Goal: Information Seeking & Learning: Find specific fact

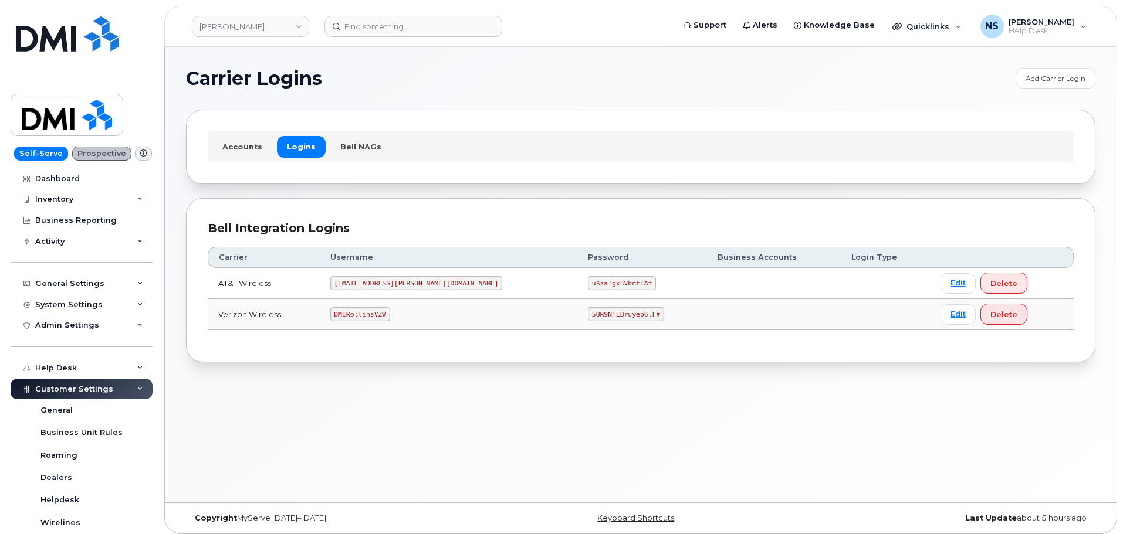
click at [249, 11] on header "Rollins Support Alerts Knowledge Base Quicklinks Suspend / Cancel Device Change…" at bounding box center [640, 26] width 953 height 41
click at [250, 15] on div "Rollins" at bounding box center [250, 26] width 129 height 23
click at [252, 22] on link "Rollins" at bounding box center [250, 26] width 117 height 21
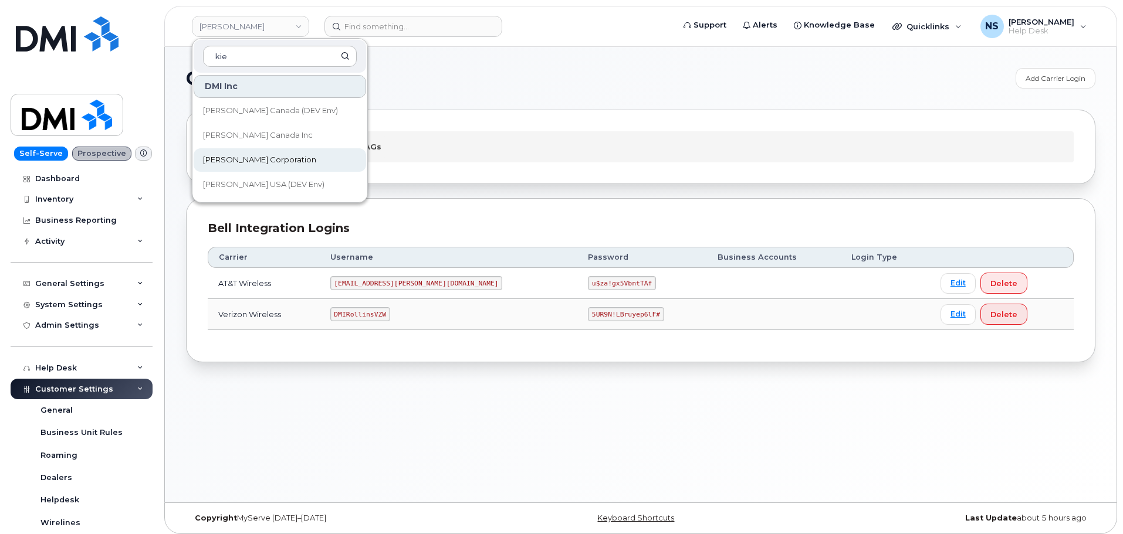
type input "kie"
click at [274, 152] on link "[PERSON_NAME] Corporation" at bounding box center [280, 159] width 172 height 23
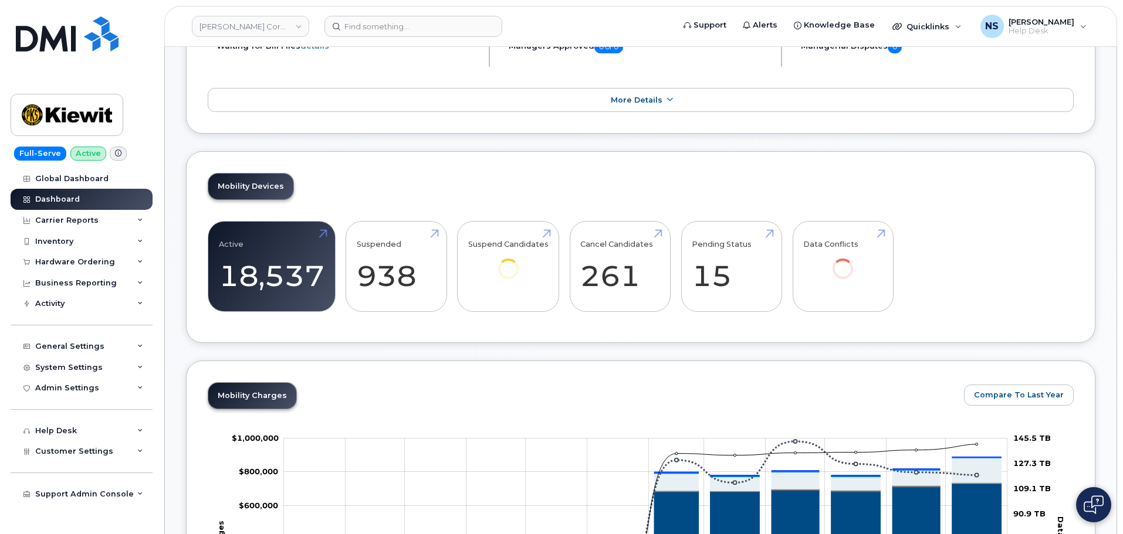
scroll to position [411, 0]
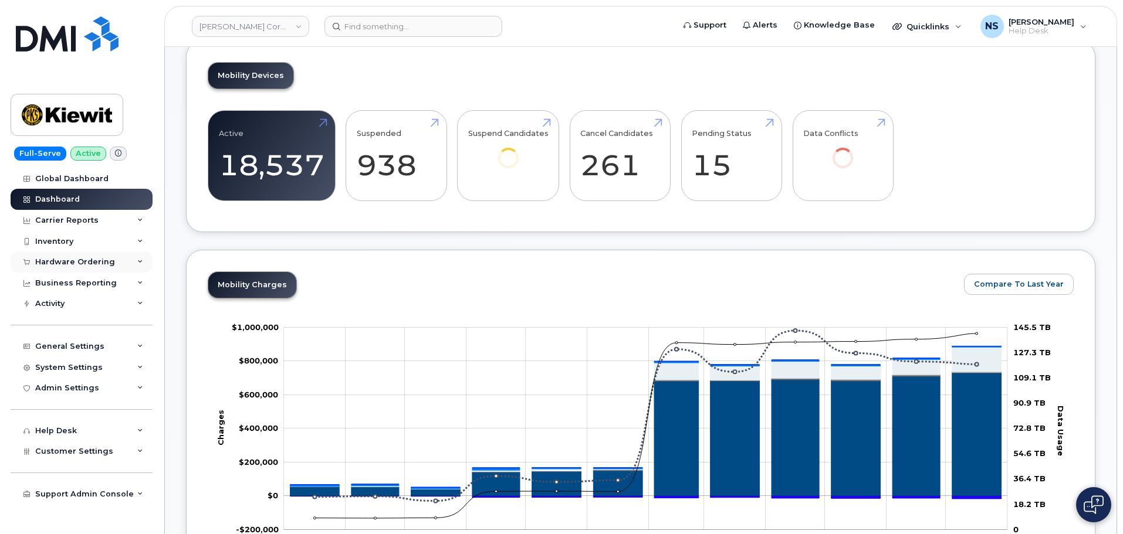
click at [88, 261] on div "Hardware Ordering" at bounding box center [75, 262] width 80 height 9
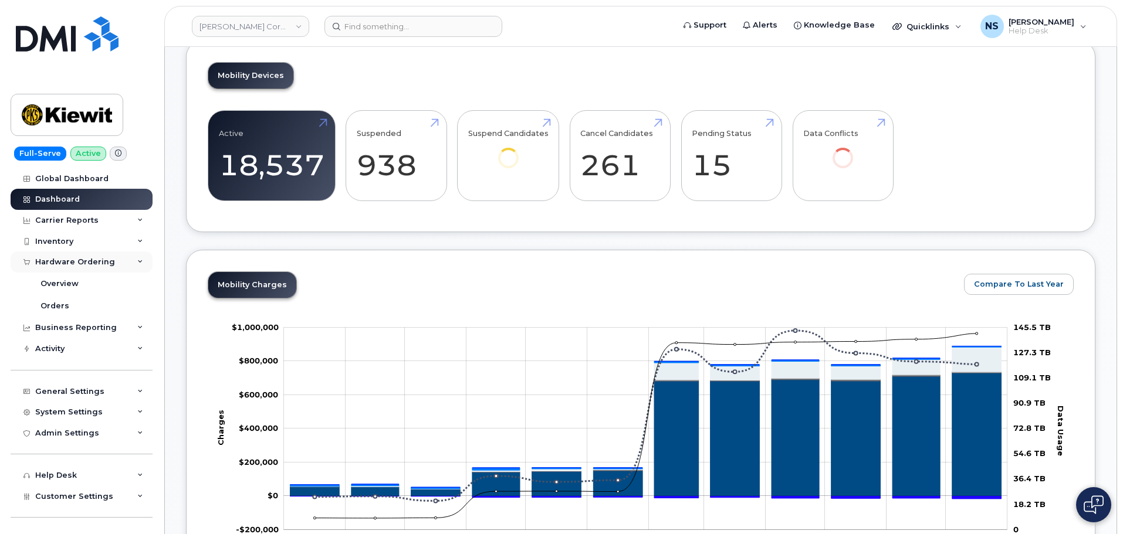
click at [88, 261] on div "Hardware Ordering" at bounding box center [75, 262] width 80 height 9
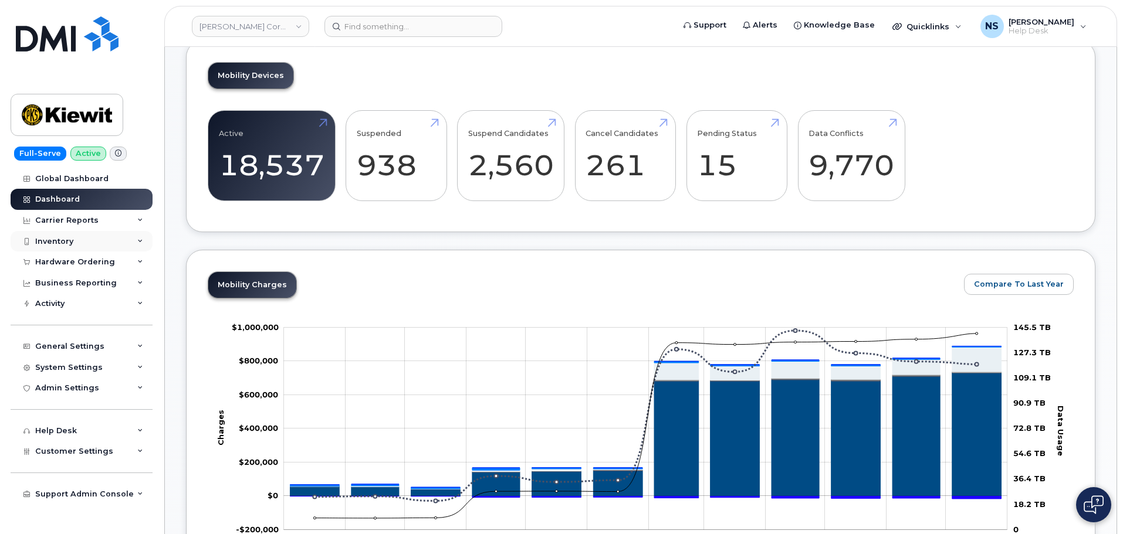
click at [131, 251] on div "Inventory" at bounding box center [82, 241] width 142 height 21
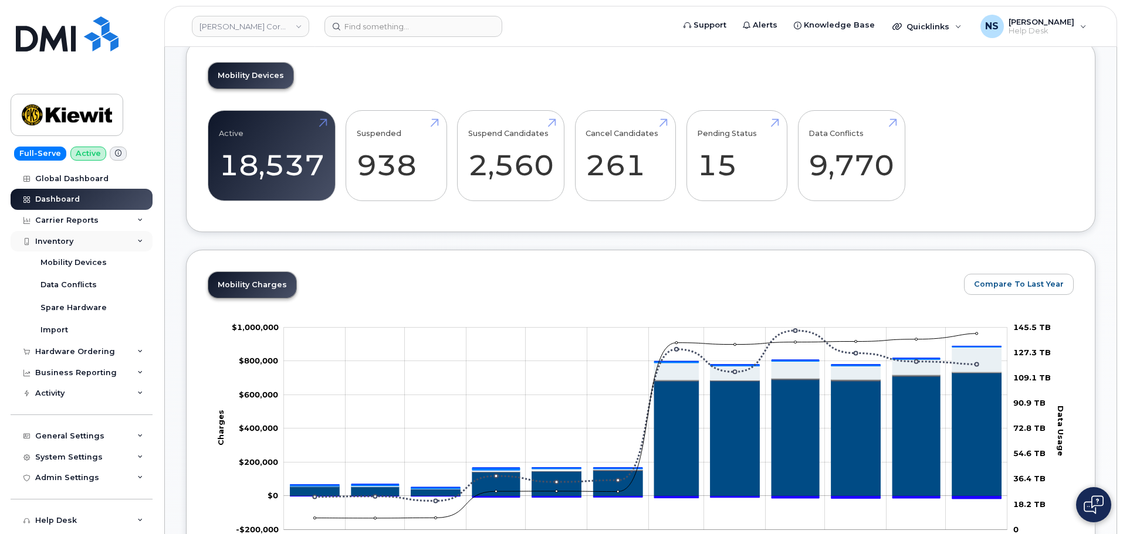
click at [124, 245] on div "Inventory" at bounding box center [82, 241] width 142 height 21
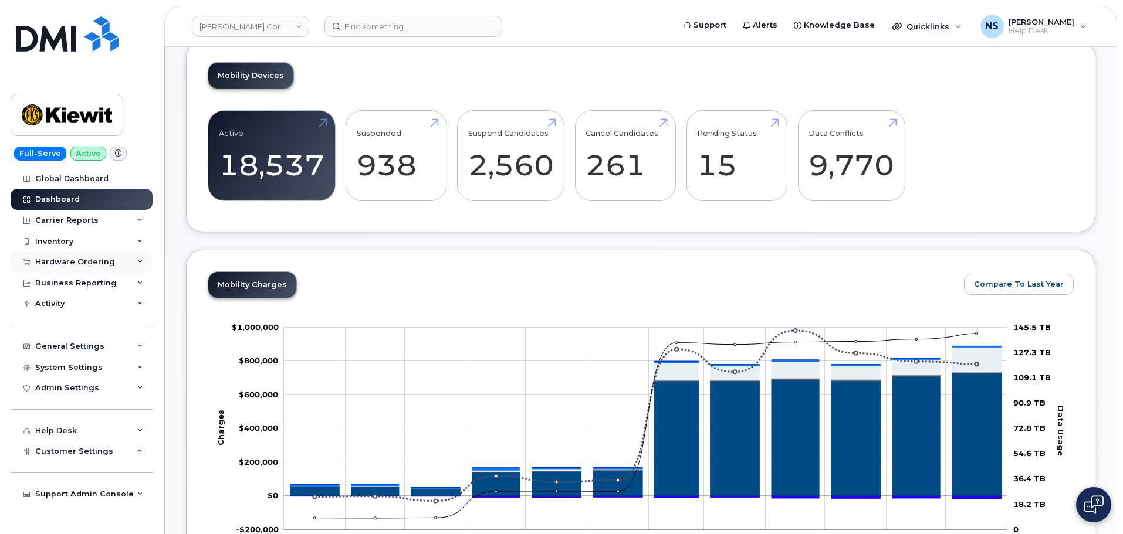
click at [127, 259] on div "Hardware Ordering" at bounding box center [82, 262] width 142 height 21
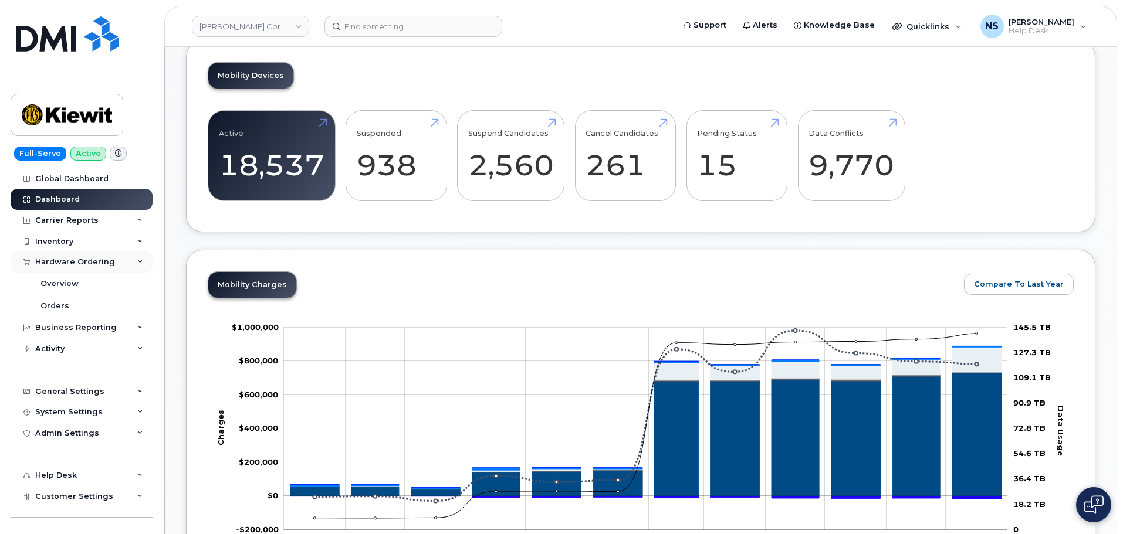
click at [127, 260] on div "Hardware Ordering" at bounding box center [82, 262] width 142 height 21
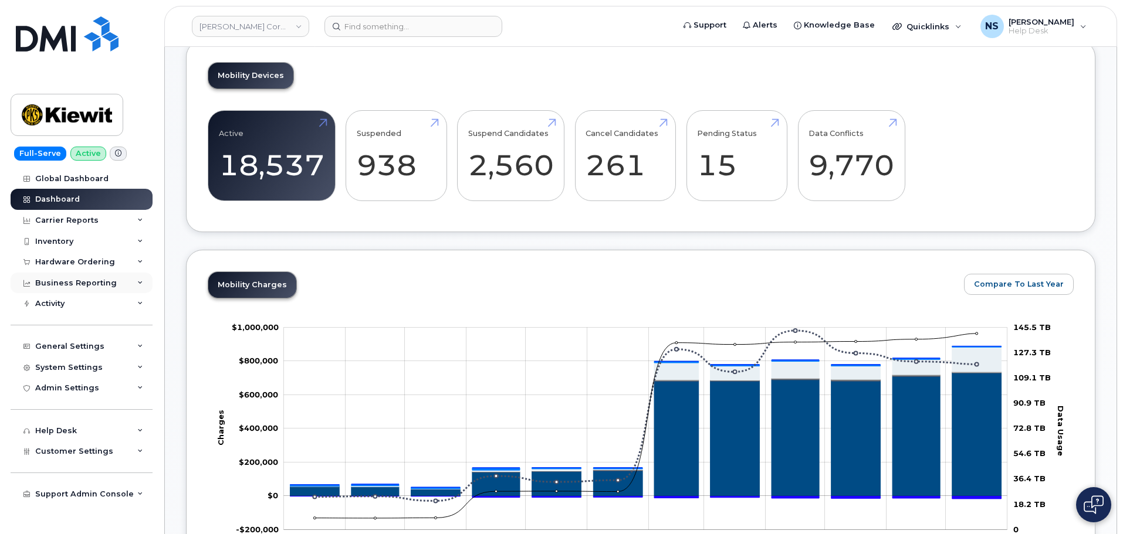
click at [121, 279] on div "Business Reporting" at bounding box center [82, 283] width 142 height 21
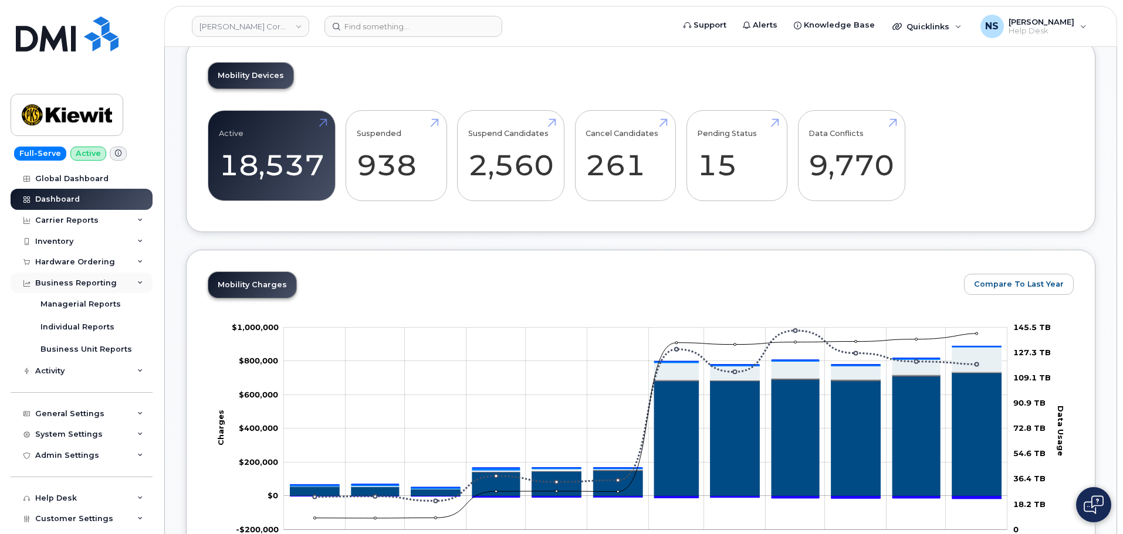
click at [123, 280] on div "Business Reporting" at bounding box center [82, 283] width 142 height 21
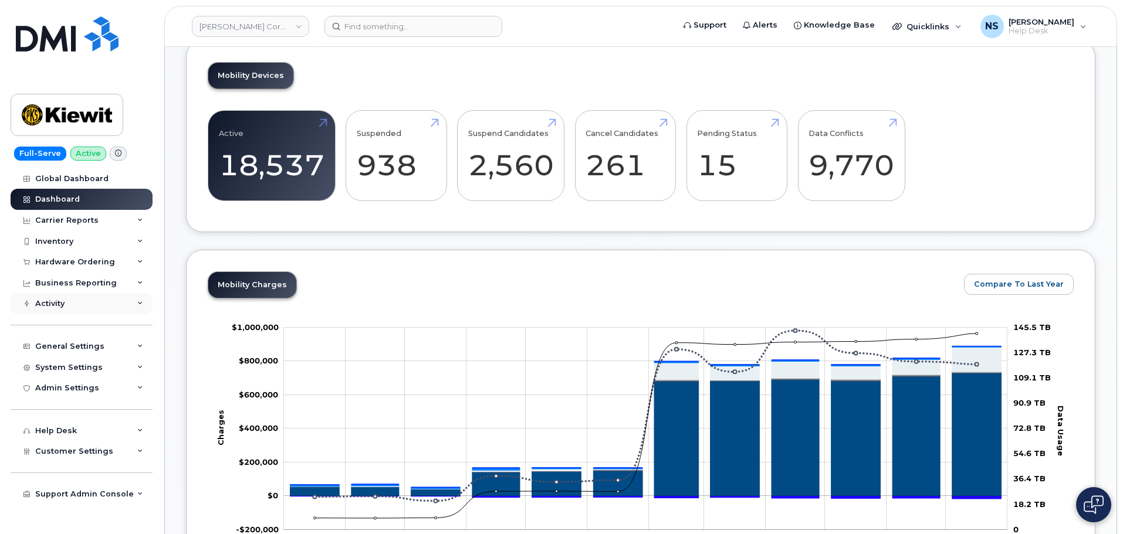
click at [117, 302] on div "Activity" at bounding box center [82, 303] width 142 height 21
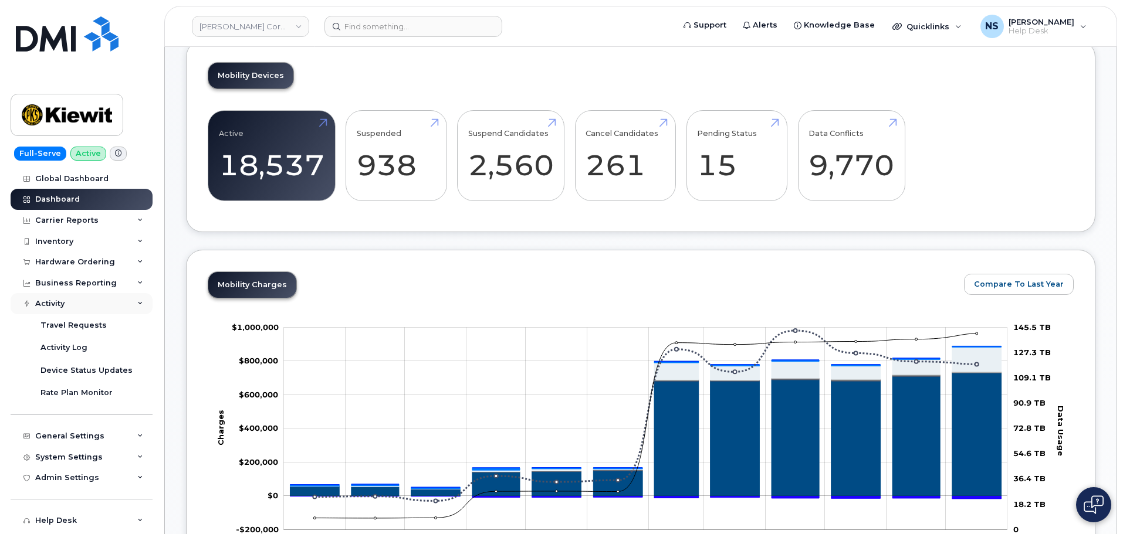
click at [119, 304] on div "Activity" at bounding box center [82, 303] width 142 height 21
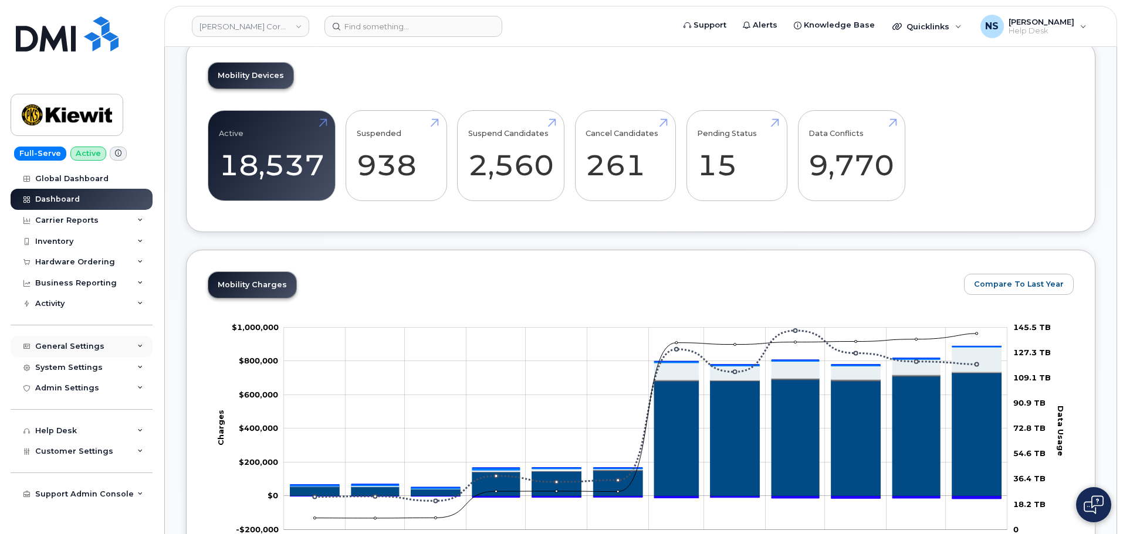
click at [114, 352] on div "General Settings" at bounding box center [82, 346] width 142 height 21
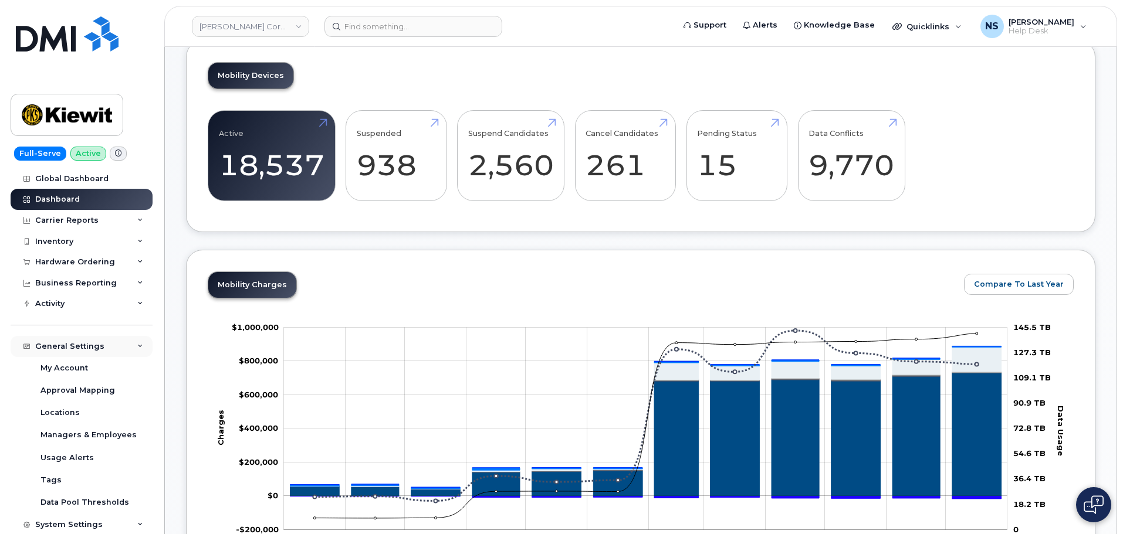
click at [114, 351] on div "General Settings" at bounding box center [82, 346] width 142 height 21
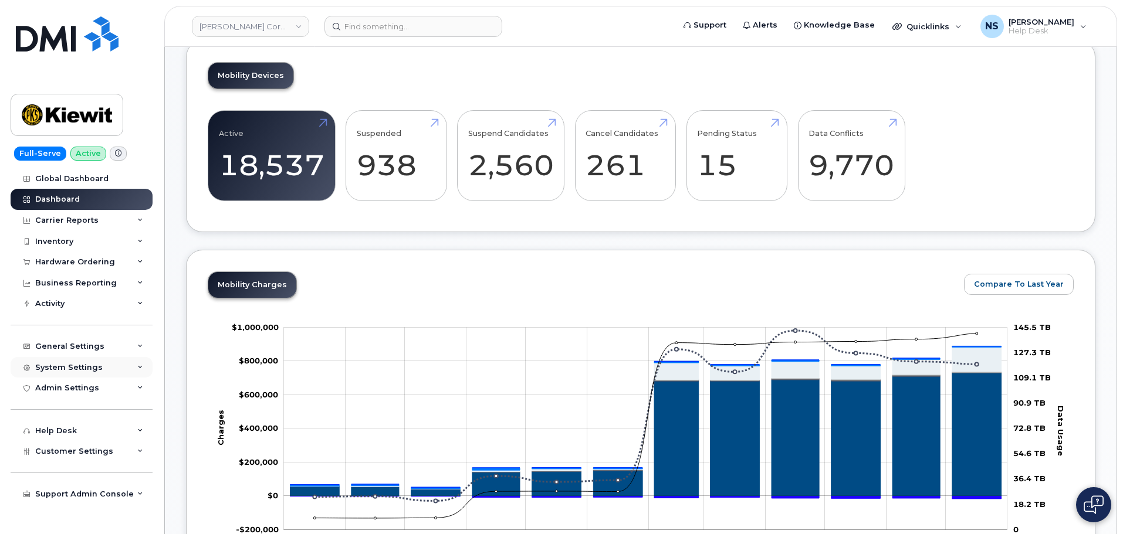
click at [113, 363] on div "System Settings" at bounding box center [82, 367] width 142 height 21
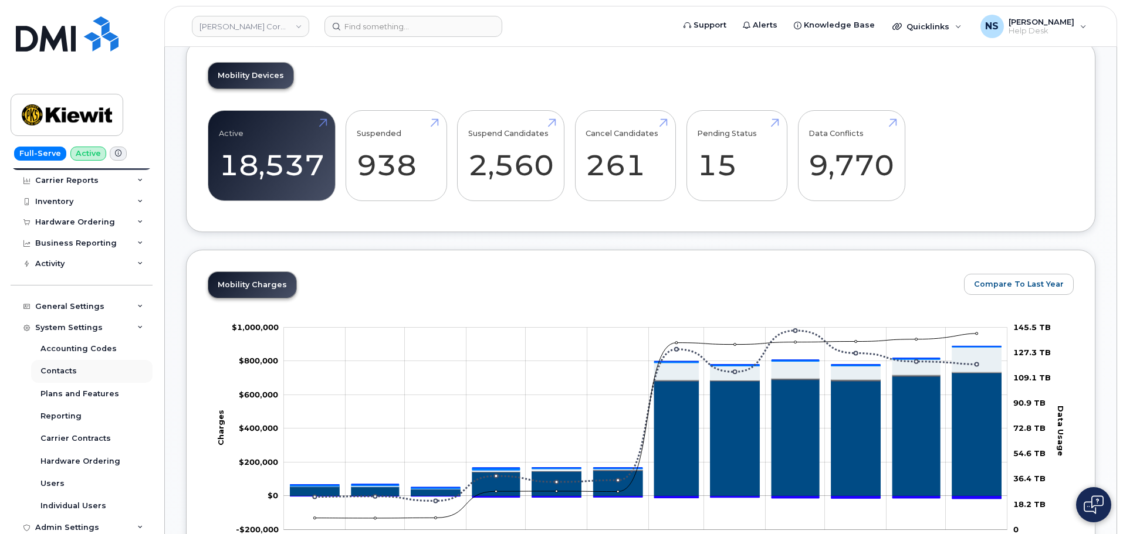
scroll to position [59, 0]
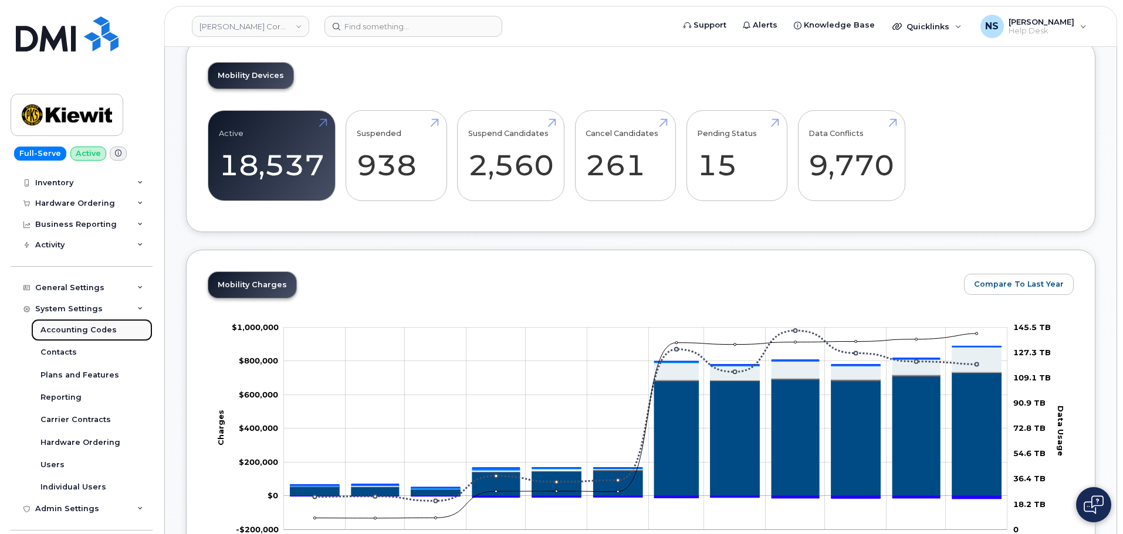
click at [85, 334] on div "Accounting Codes" at bounding box center [78, 330] width 76 height 11
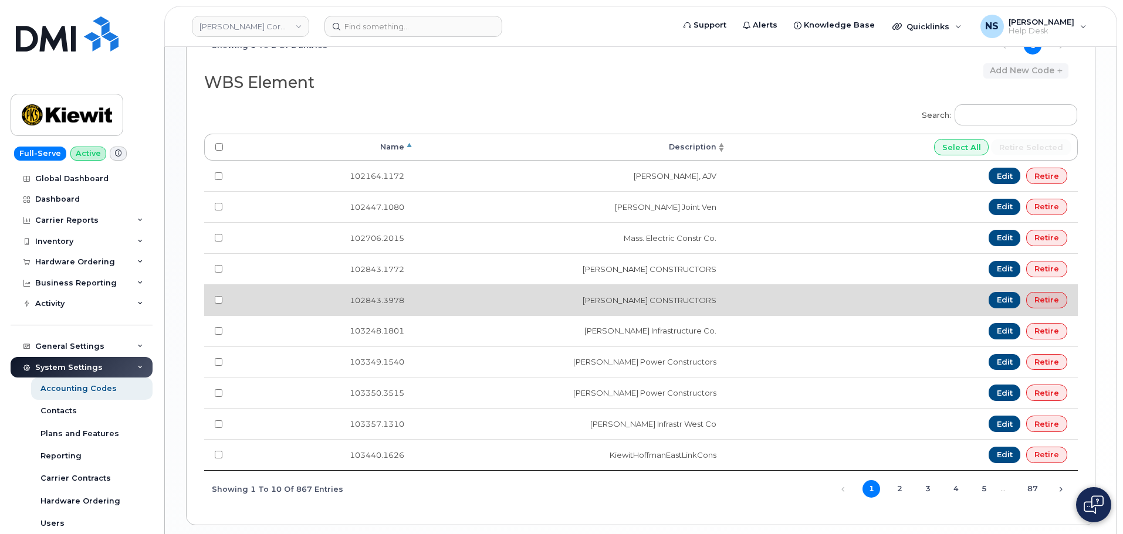
scroll to position [864, 0]
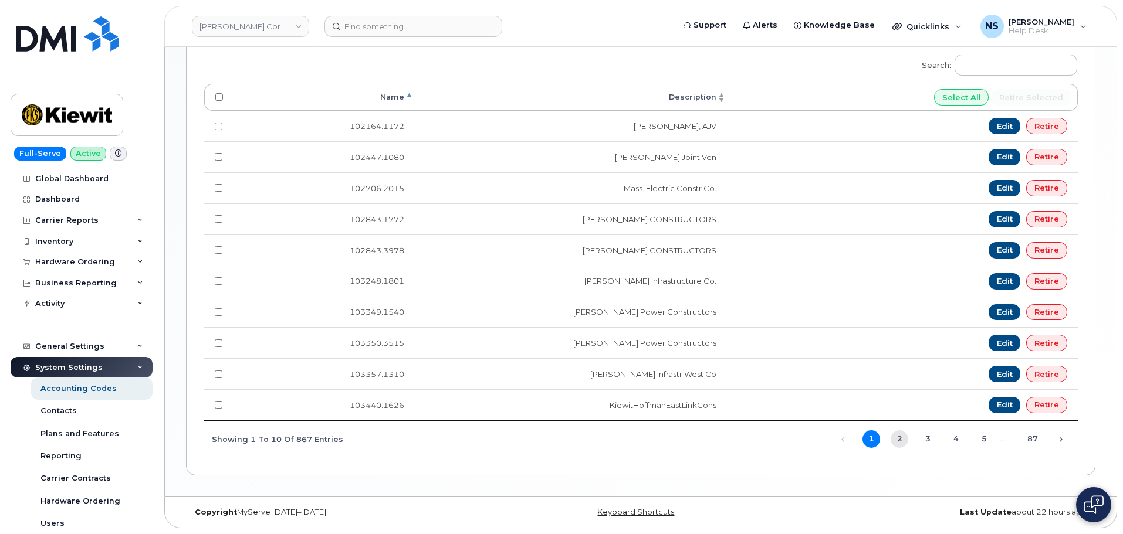
click at [891, 438] on span "1 2 3 4 5 … 87" at bounding box center [947, 438] width 190 height 9
click at [898, 446] on link "2" at bounding box center [900, 440] width 18 height 18
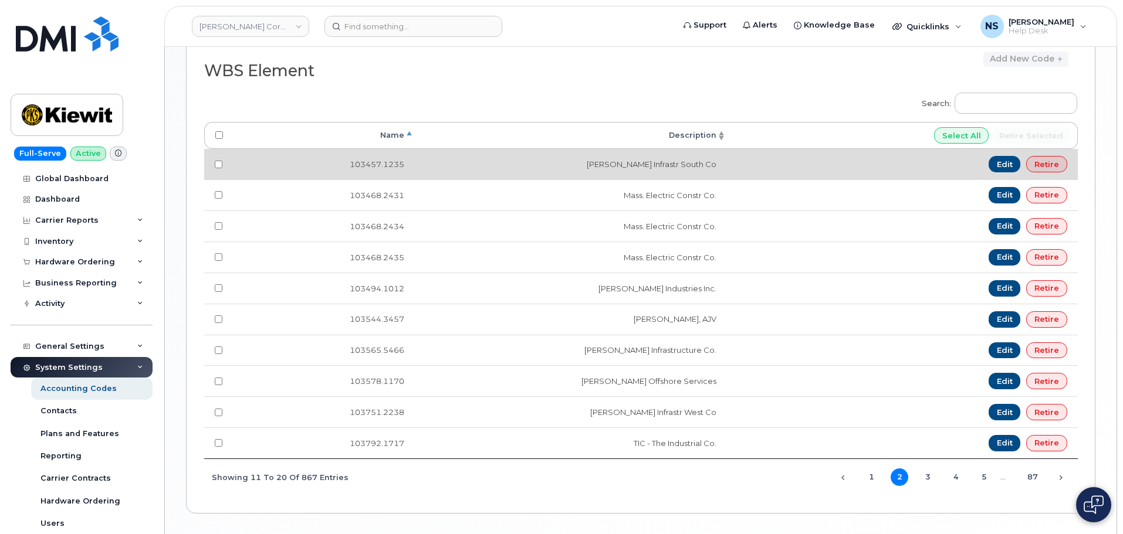
scroll to position [805, 0]
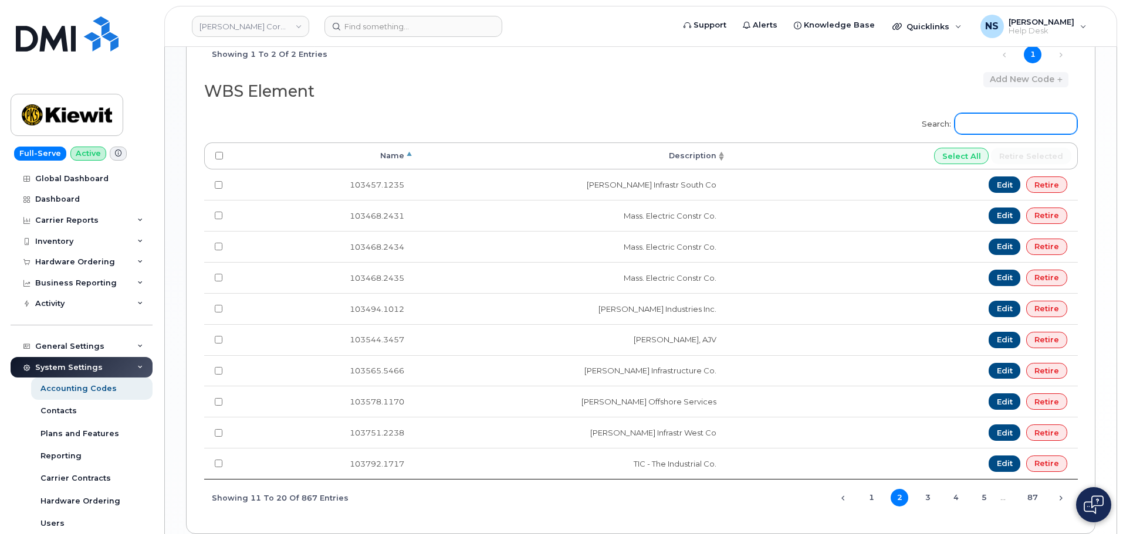
click at [1006, 128] on input "Search:" at bounding box center [1016, 123] width 123 height 21
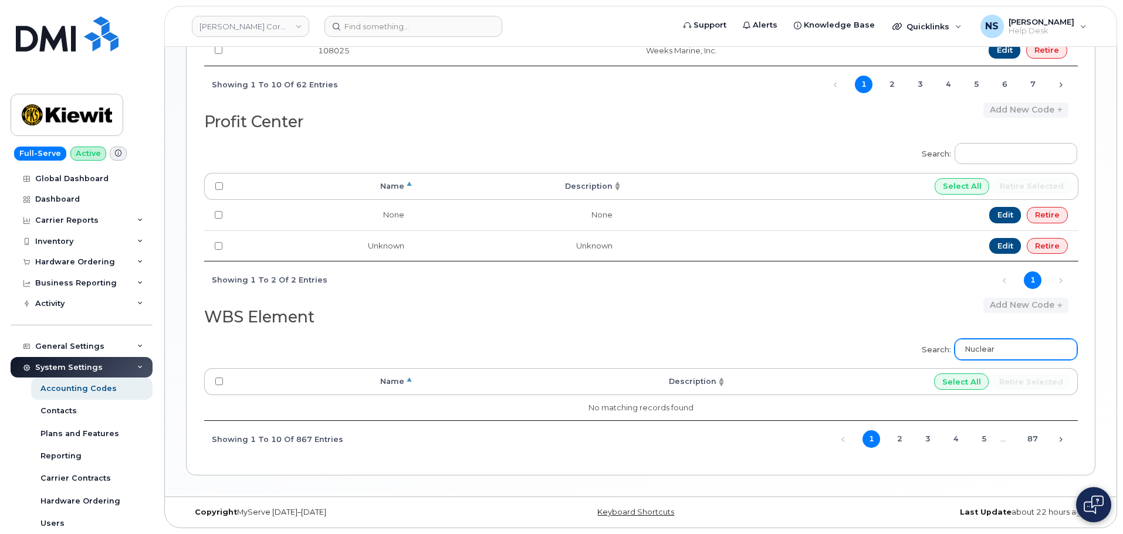
scroll to position [615, 0]
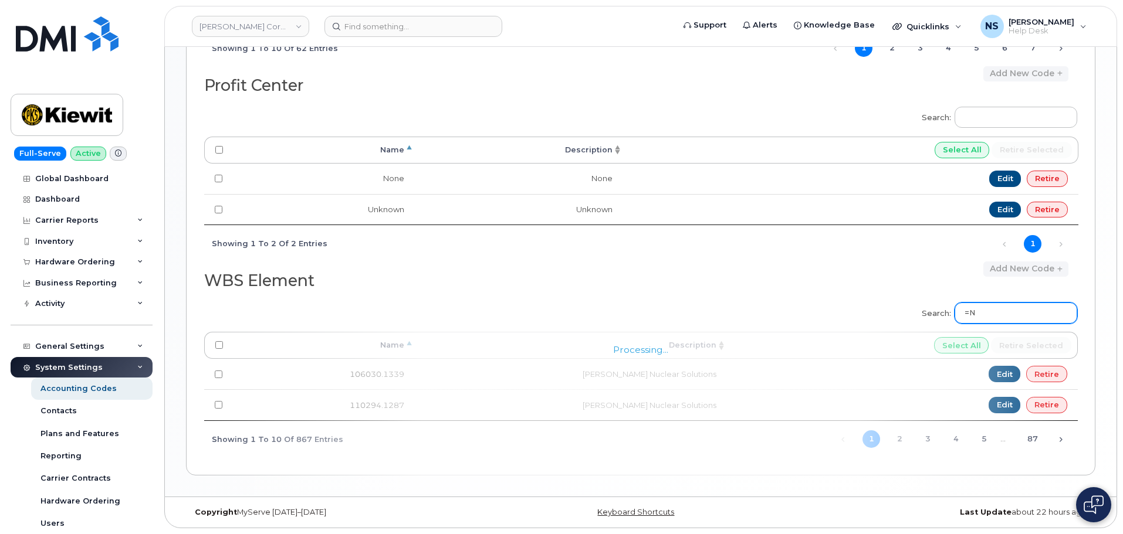
type input "="
type input "Mass"
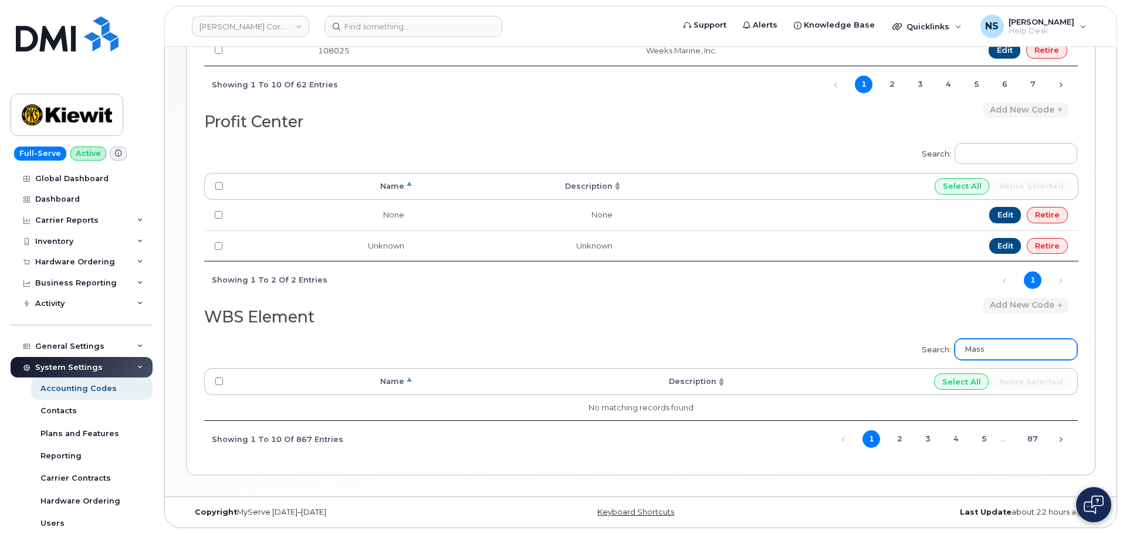
scroll to position [805, 0]
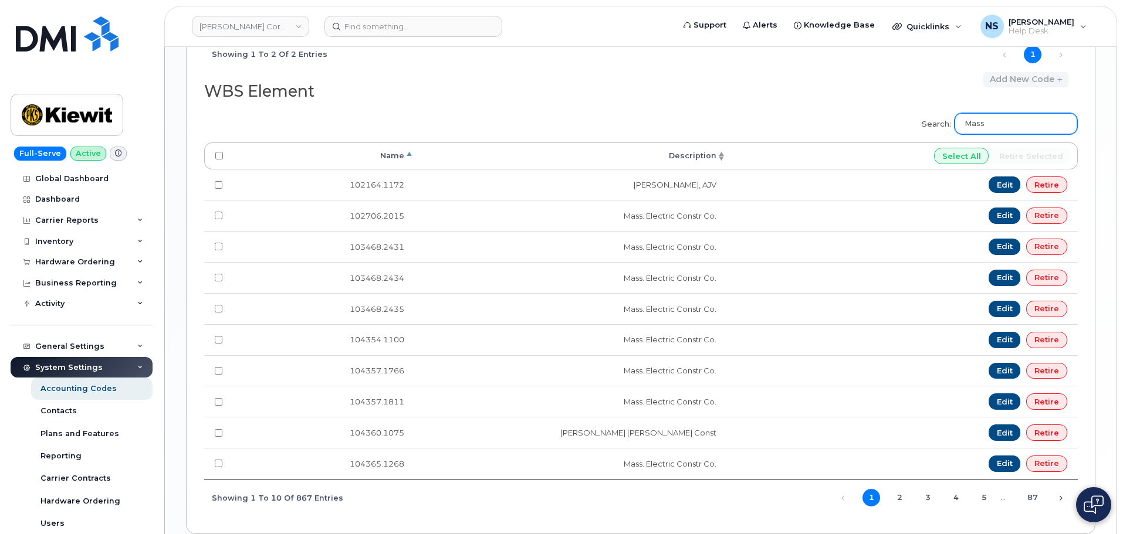
drag, startPoint x: 1017, startPoint y: 125, endPoint x: 942, endPoint y: 133, distance: 75.5
click at [942, 133] on label "Search: Mass" at bounding box center [995, 122] width 163 height 33
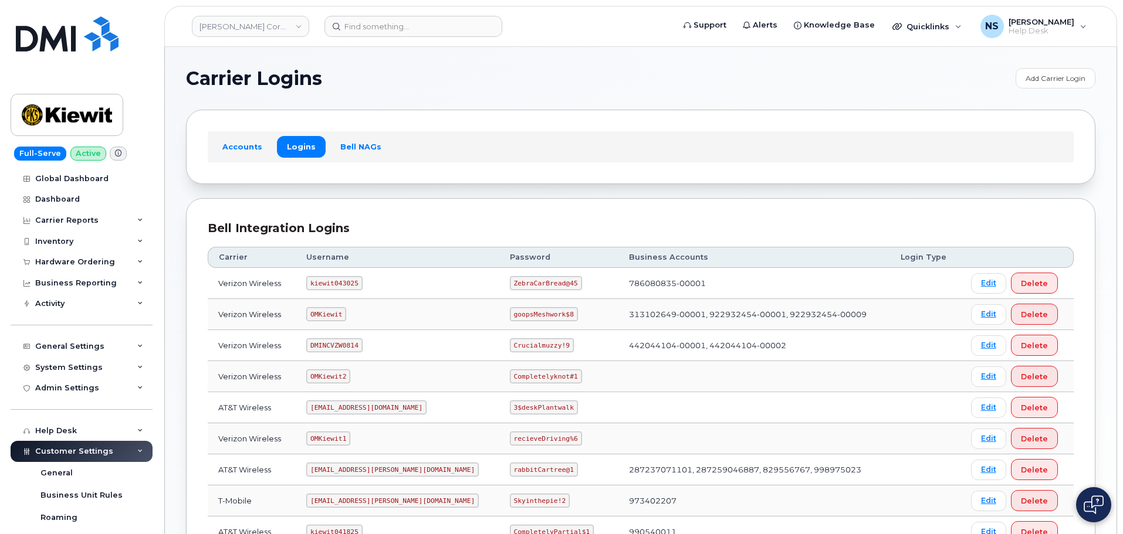
click at [348, 283] on code "kiewit043025" at bounding box center [334, 283] width 56 height 14
copy code "kiewit043025"
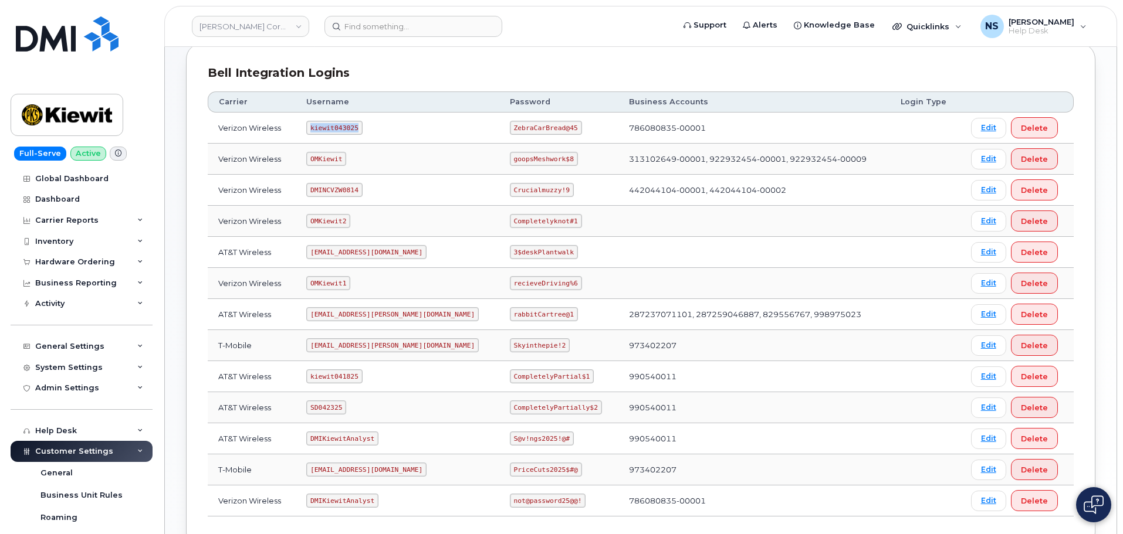
scroll to position [176, 0]
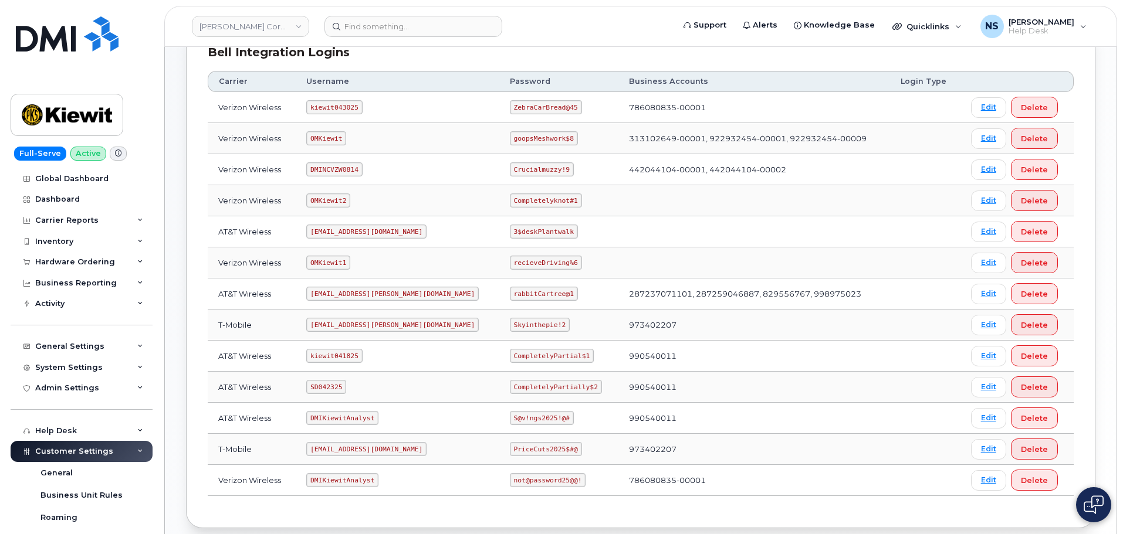
click at [336, 356] on code "kiewit041825" at bounding box center [334, 356] width 56 height 14
copy code "kiewit041825"
click at [513, 353] on code "CompletelyPartial$1" at bounding box center [552, 356] width 84 height 14
click at [513, 354] on code "CompletelyPartial$1" at bounding box center [552, 356] width 84 height 14
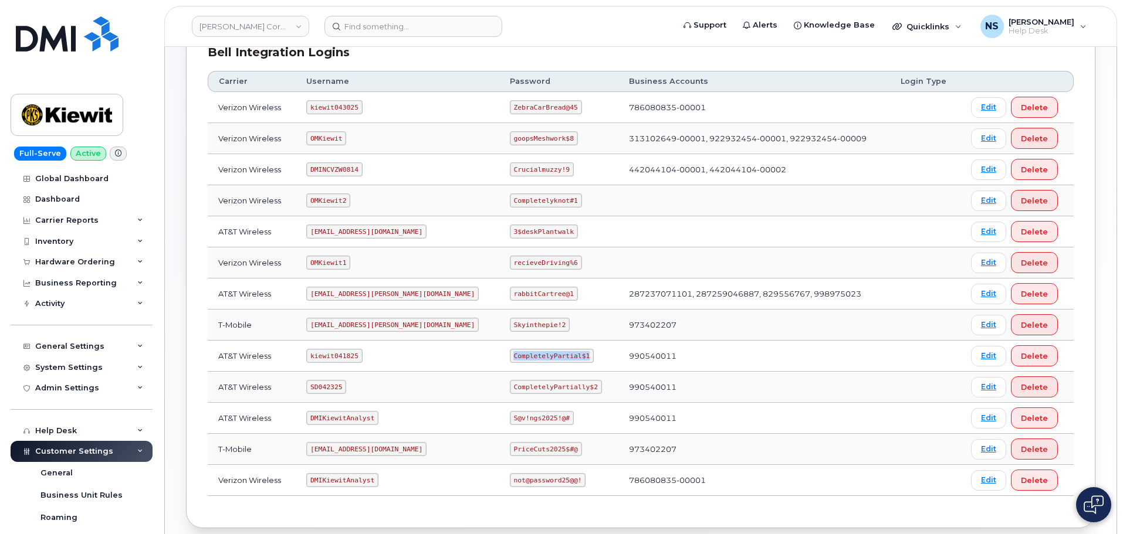
click at [513, 354] on code "CompletelyPartial$1" at bounding box center [552, 356] width 84 height 14
copy code "CompletelyPartial$1"
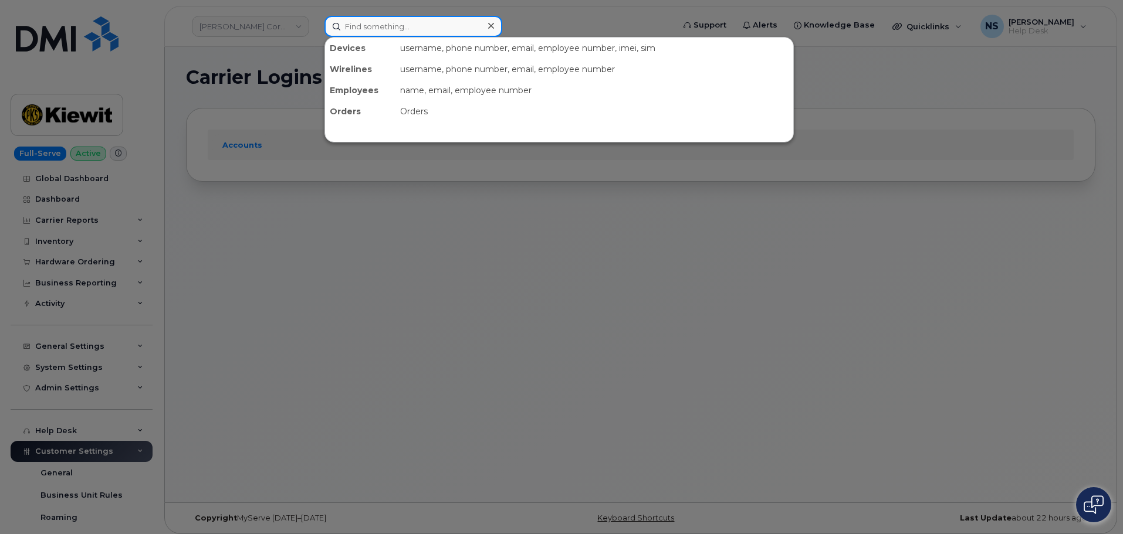
click at [404, 21] on input at bounding box center [413, 26] width 178 height 21
paste input "[PHONE_NUMBER]"
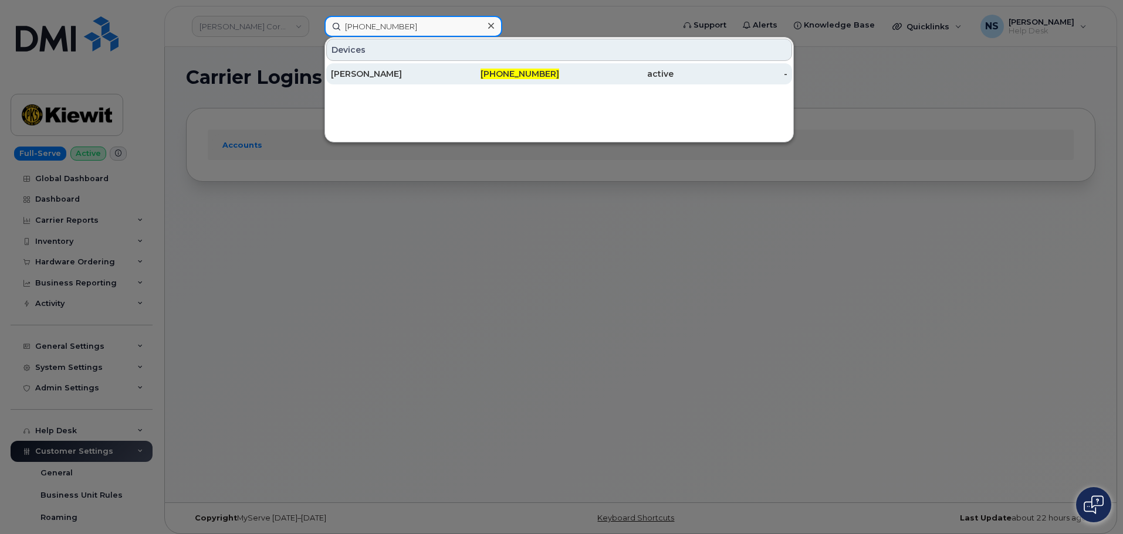
type input "[PHONE_NUMBER]"
click at [434, 78] on div "[PERSON_NAME]" at bounding box center [388, 74] width 114 height 12
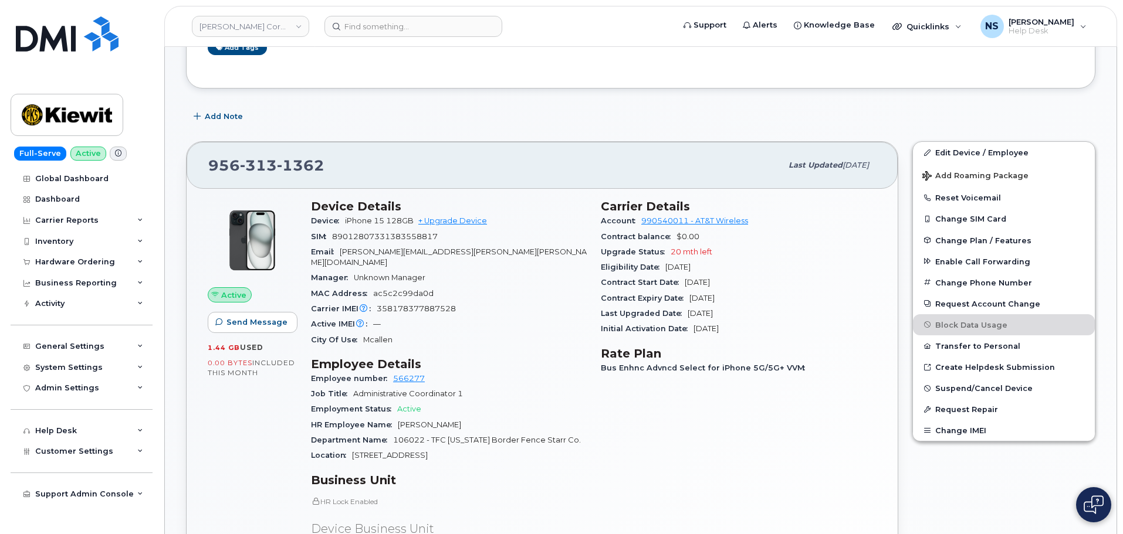
scroll to position [235, 0]
drag, startPoint x: 370, startPoint y: 266, endPoint x: 431, endPoint y: 256, distance: 61.9
click at [431, 256] on section "Device Details Device iPhone 15 128GB + Upgrade Device SIM [TECHNICAL_ID] Email…" at bounding box center [449, 274] width 276 height 148
click at [419, 274] on span "Unknown Manager" at bounding box center [390, 278] width 72 height 9
click at [373, 274] on span "Unknown Manager" at bounding box center [390, 278] width 72 height 9
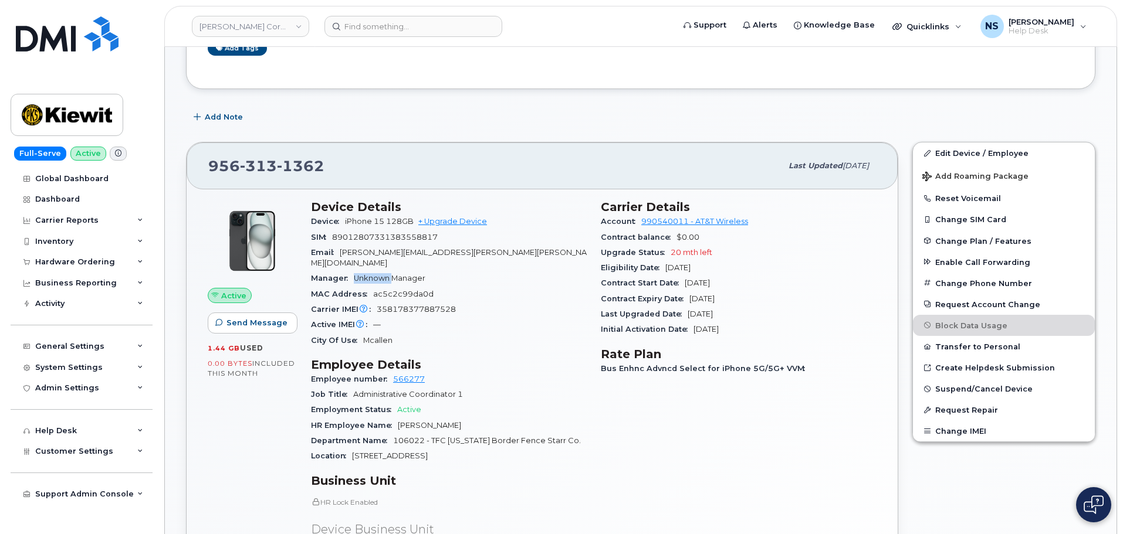
click at [373, 274] on span "Unknown Manager" at bounding box center [390, 278] width 72 height 9
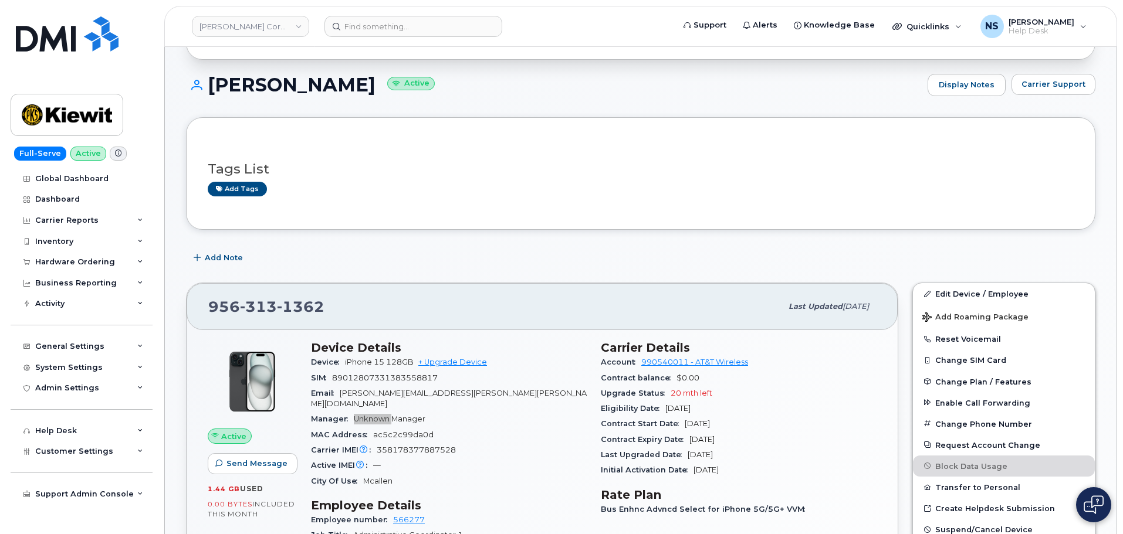
scroll to position [117, 0]
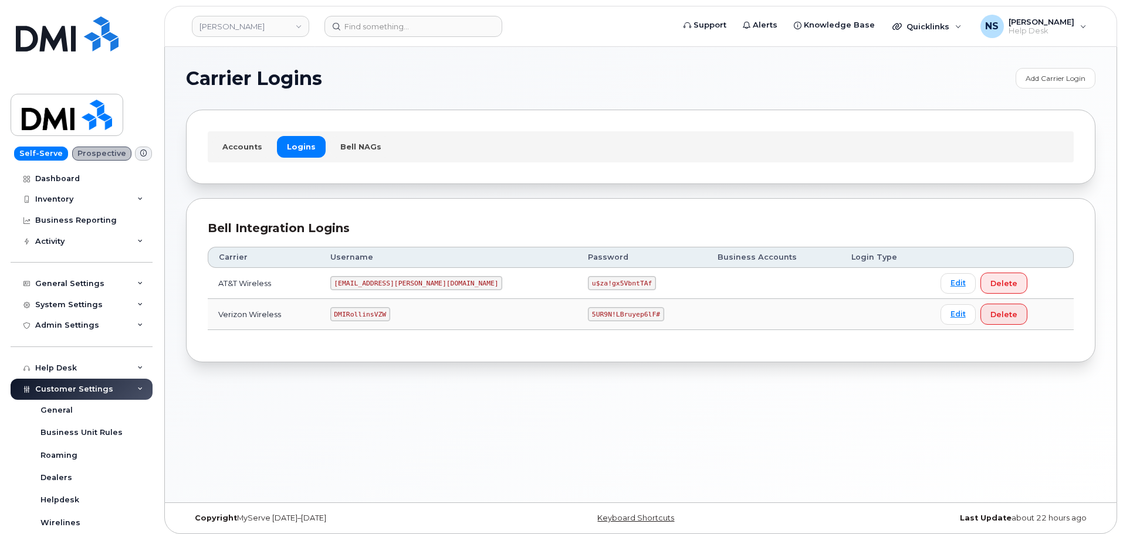
click at [371, 314] on code "DMIRollinsVZW" at bounding box center [360, 314] width 60 height 14
click at [373, 315] on code "DMIRollinsVZW" at bounding box center [360, 314] width 60 height 14
copy code "DMIRollinsVZW"
click at [588, 318] on code "5UR9N!LBruyep6lF#" at bounding box center [626, 314] width 76 height 14
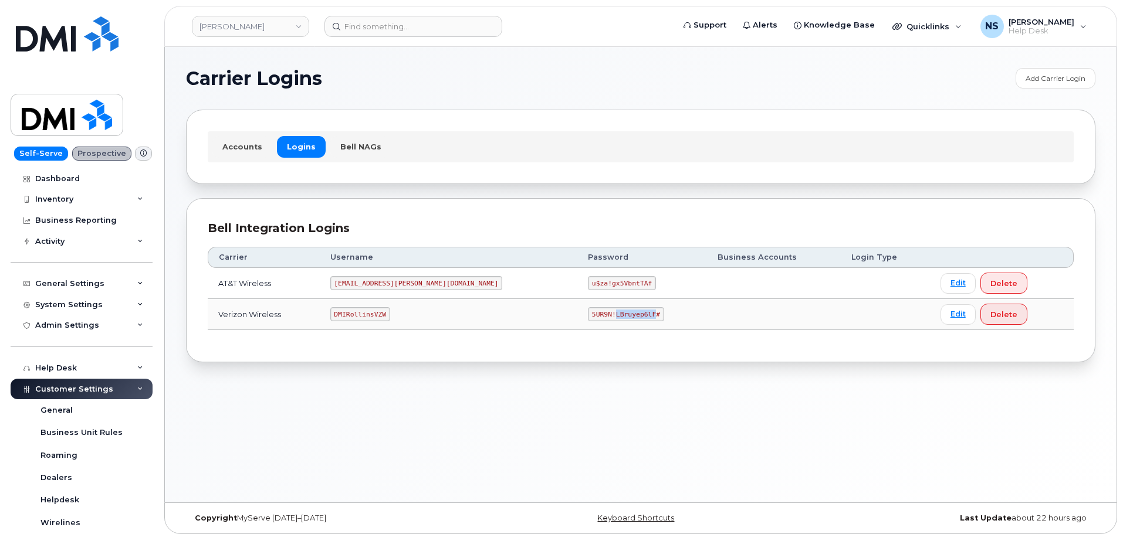
click at [588, 318] on code "5UR9N!LBruyep6lF#" at bounding box center [626, 314] width 76 height 14
copy code "5UR9N!LBruyep6lF#"
click at [388, 317] on code "DMIRollinsVZW" at bounding box center [360, 314] width 60 height 14
click at [387, 317] on code "DMIRollinsVZW" at bounding box center [360, 314] width 60 height 14
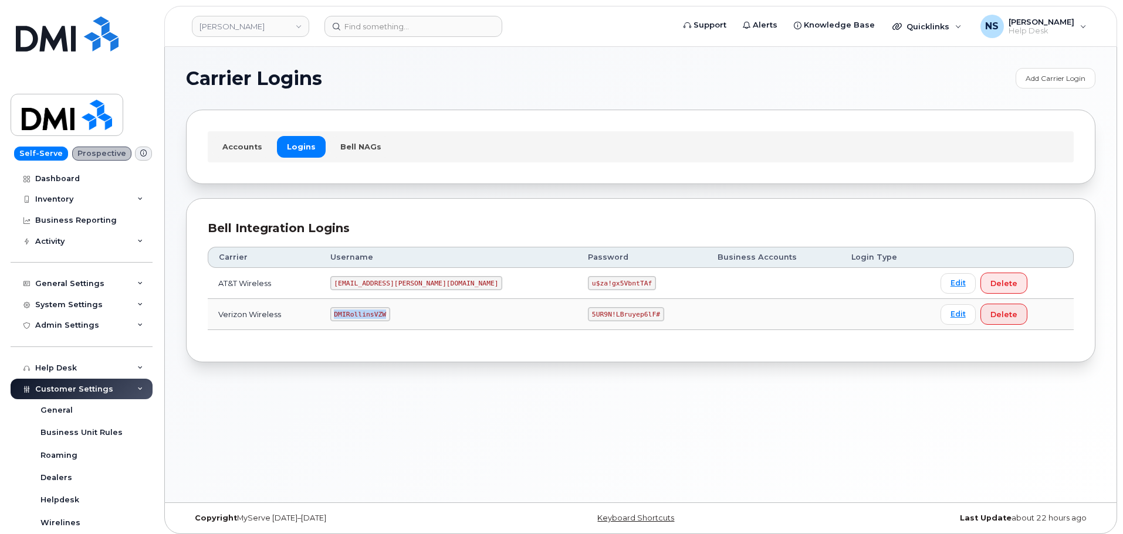
click at [387, 316] on code "DMIRollinsVZW" at bounding box center [360, 314] width 60 height 14
copy code "DMIRollinsVZW"
click at [588, 314] on code "5UR9N!LBruyep6lF#" at bounding box center [626, 314] width 76 height 14
click at [588, 313] on code "5UR9N!LBruyep6lF#" at bounding box center [626, 314] width 76 height 14
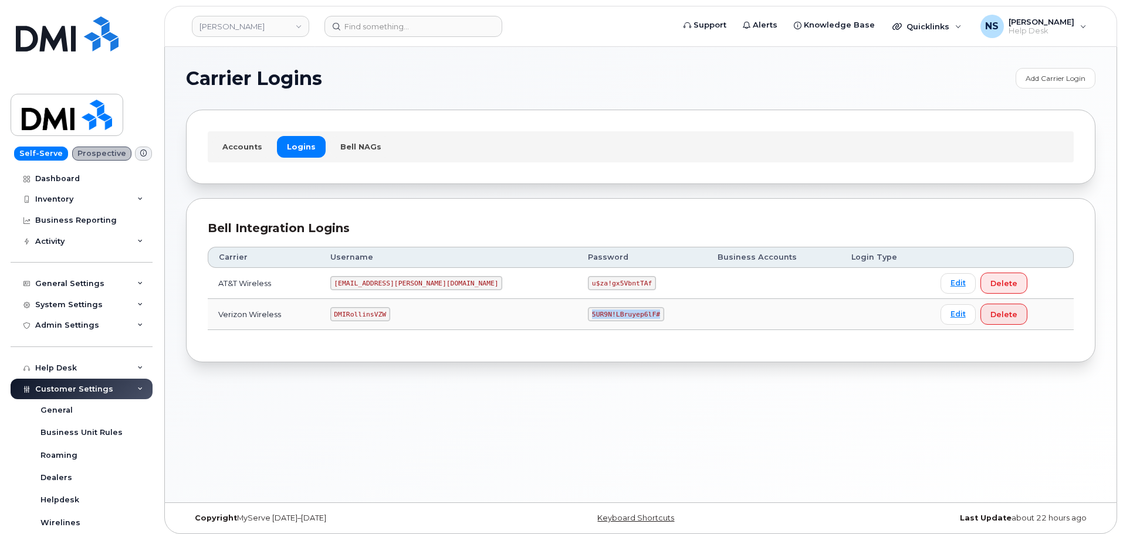
click at [588, 313] on code "5UR9N!LBruyep6lF#" at bounding box center [626, 314] width 76 height 14
copy code "5UR9N!LBruyep6lF#"
click at [379, 317] on code "DMIRollinsVZW" at bounding box center [360, 314] width 60 height 14
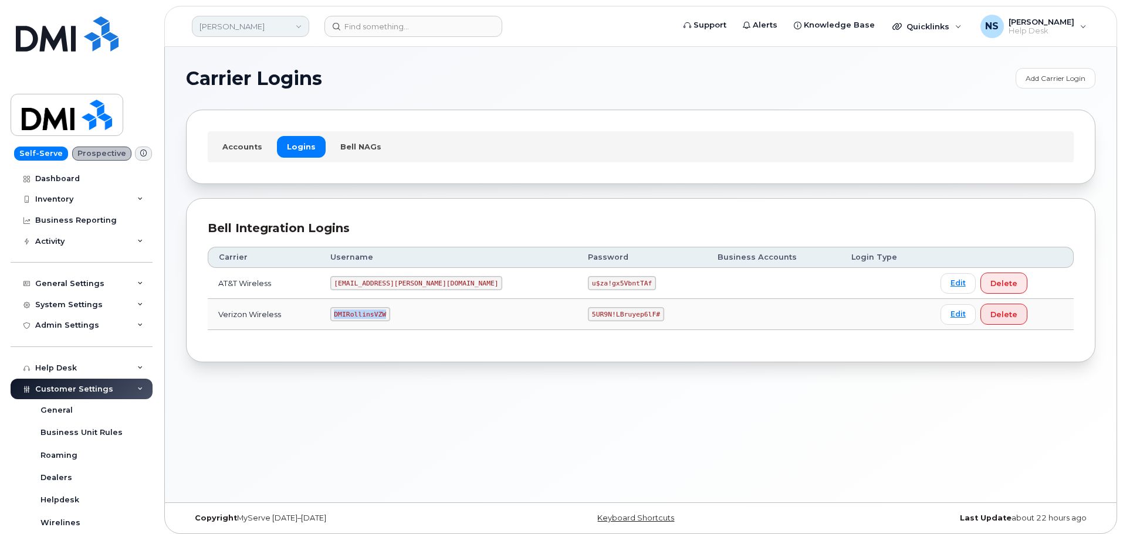
copy code "DMIRollinsVZW"
click at [588, 316] on code "5UR9N!LBruyep6lF#" at bounding box center [626, 314] width 76 height 14
copy code "5UR9N!LBruyep6lF#"
